Goal: Transaction & Acquisition: Purchase product/service

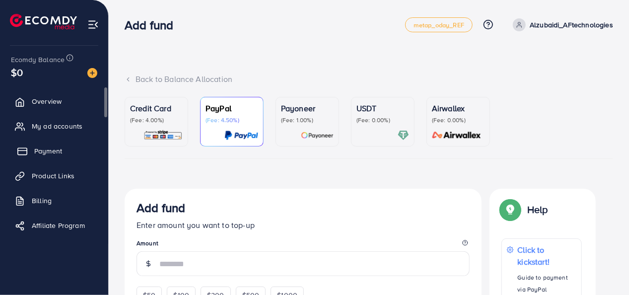
click at [50, 146] on span "Payment" at bounding box center [48, 151] width 28 height 10
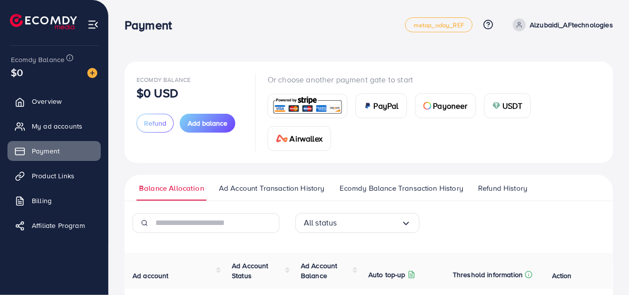
click at [284, 101] on img at bounding box center [307, 105] width 73 height 21
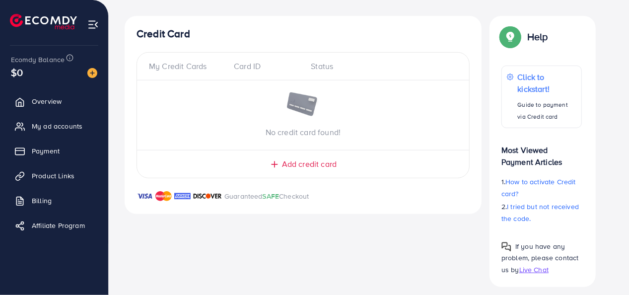
scroll to position [179, 0]
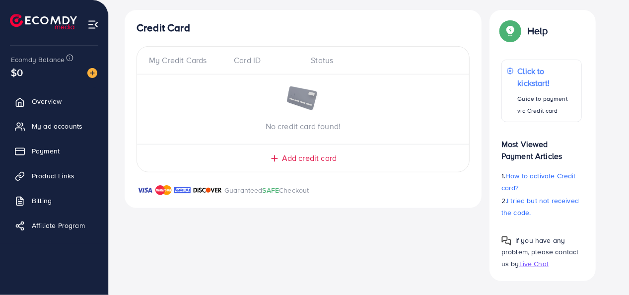
click at [299, 153] on span "Add credit card" at bounding box center [309, 157] width 55 height 11
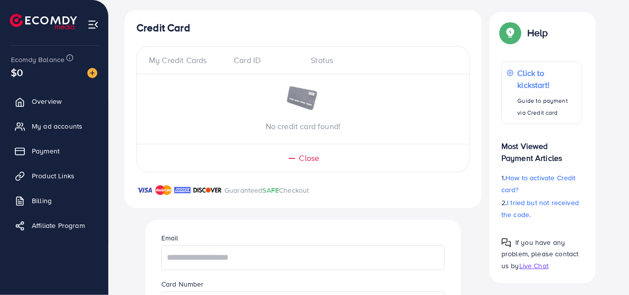
drag, startPoint x: 628, startPoint y: 86, endPoint x: 629, endPoint y: 134, distance: 47.6
click at [303, 237] on div "Email" at bounding box center [302, 251] width 299 height 38
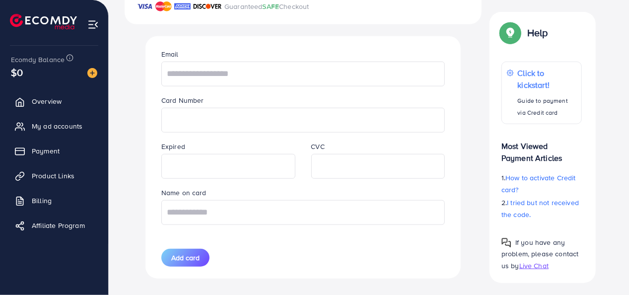
scroll to position [359, 0]
